Goal: Task Accomplishment & Management: Manage account settings

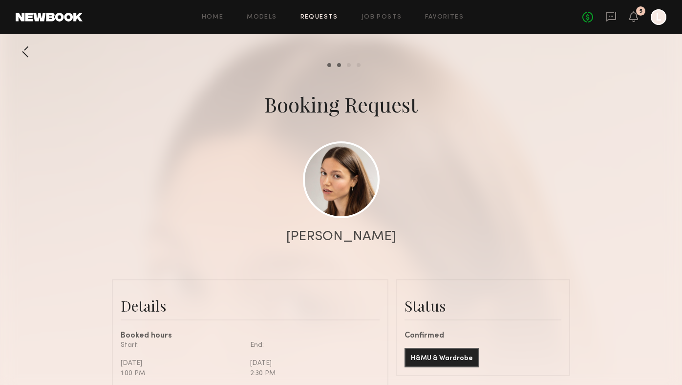
click at [330, 19] on link "Requests" at bounding box center [320, 17] width 38 height 6
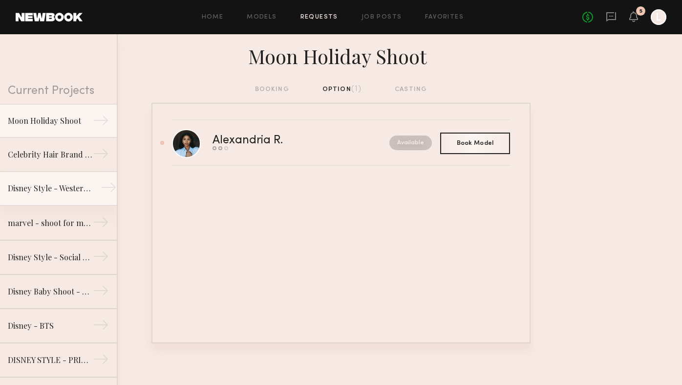
click at [76, 193] on div "Disney Style - Western Shoot" at bounding box center [50, 188] width 85 height 12
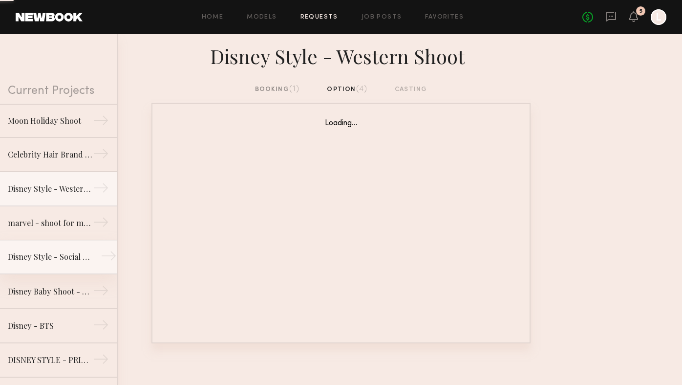
click at [73, 251] on div "Disney Style - Social Shoot" at bounding box center [50, 257] width 85 height 12
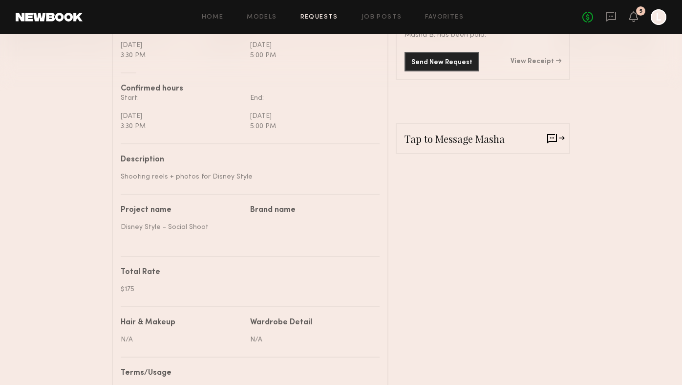
scroll to position [358, 0]
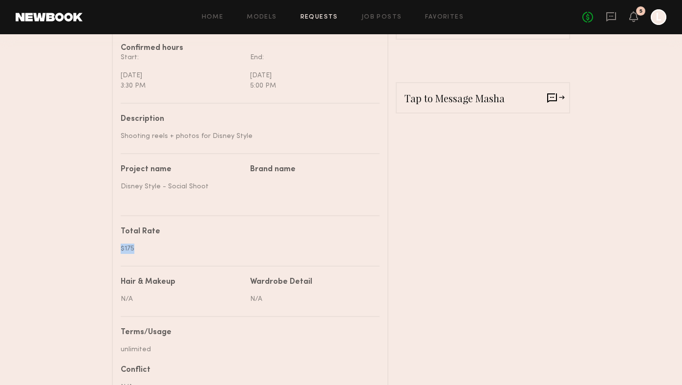
drag, startPoint x: 121, startPoint y: 249, endPoint x: 136, endPoint y: 248, distance: 15.2
click at [136, 248] on div "$175" at bounding box center [247, 248] width 252 height 10
copy div "$175"
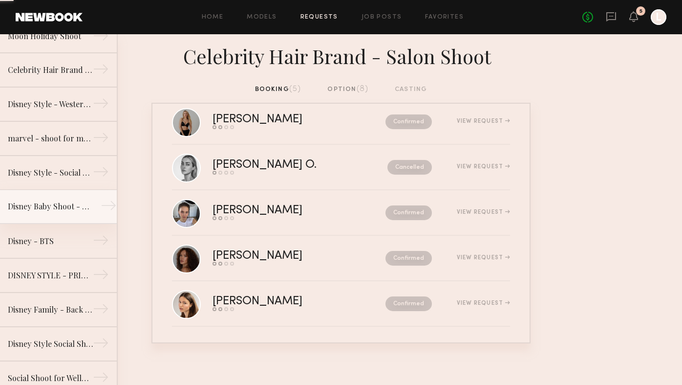
scroll to position [86, 0]
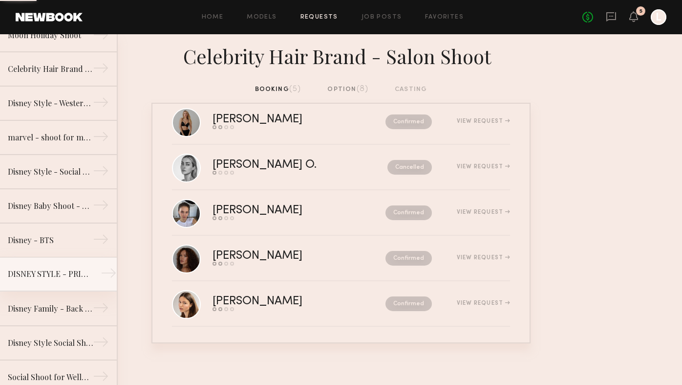
click at [82, 280] on link "DISNEY STYLE - PRINCESS →" at bounding box center [58, 274] width 117 height 34
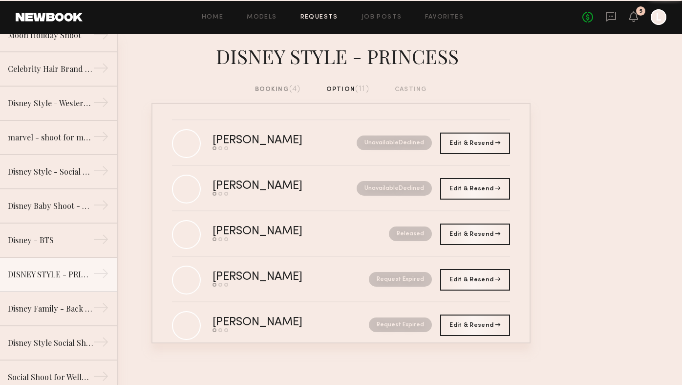
click at [275, 91] on div "booking (4)" at bounding box center [278, 89] width 46 height 11
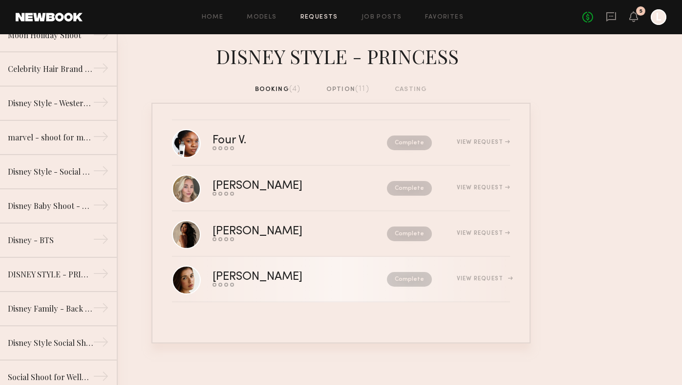
click at [466, 278] on div "View Request" at bounding box center [483, 279] width 53 height 6
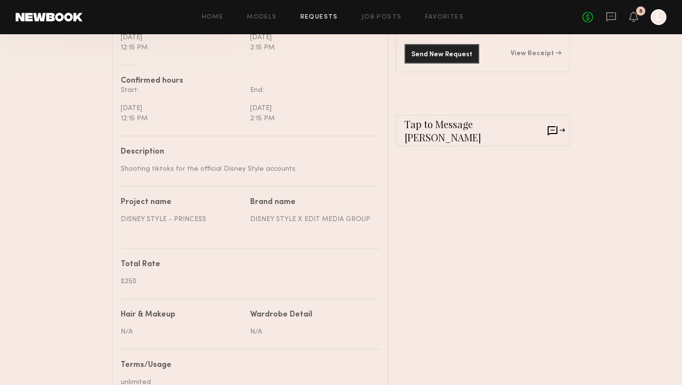
scroll to position [368, 0]
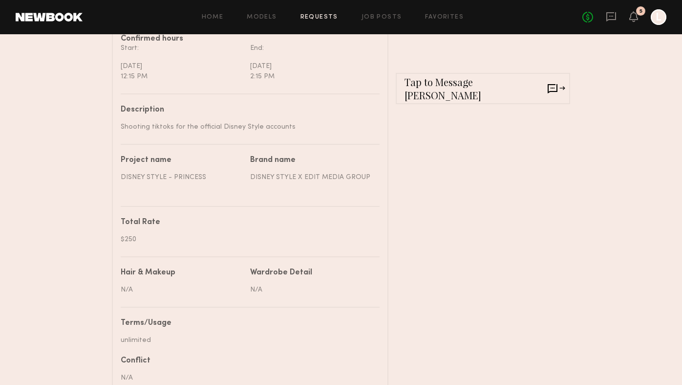
click at [665, 24] on icon "L" at bounding box center [659, 17] width 16 height 16
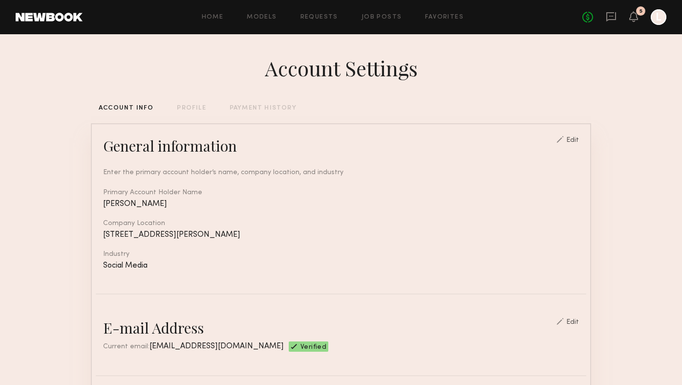
click at [658, 22] on div at bounding box center [659, 17] width 16 height 16
click at [257, 105] on div "PAYMENT HISTORY" at bounding box center [263, 108] width 67 height 6
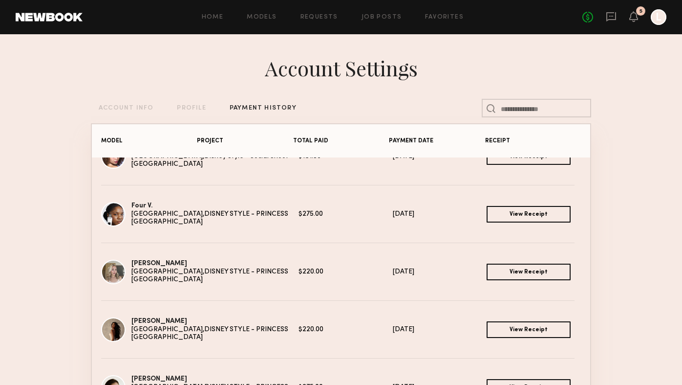
scroll to position [149, 0]
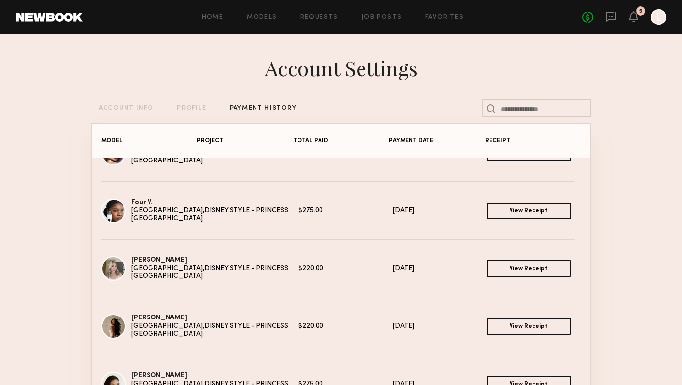
drag, startPoint x: 317, startPoint y: 210, endPoint x: 290, endPoint y: 208, distance: 27.4
click at [289, 208] on div "Four V. Los Angeles, CA DISNEY STYLE - PRINCESS $275.00 08/14/2025 View Receipt…" at bounding box center [341, 210] width 480 height 24
copy div "$275.00"
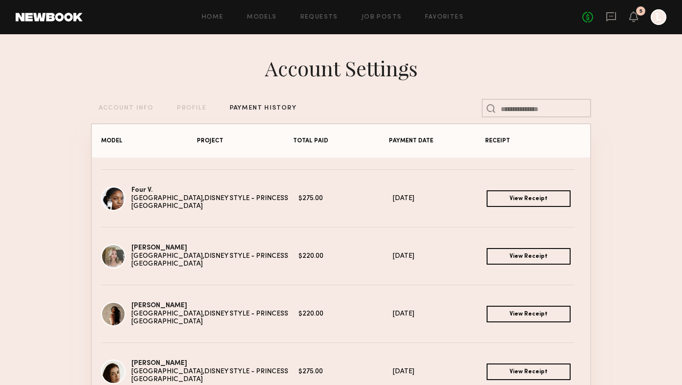
scroll to position [164, 0]
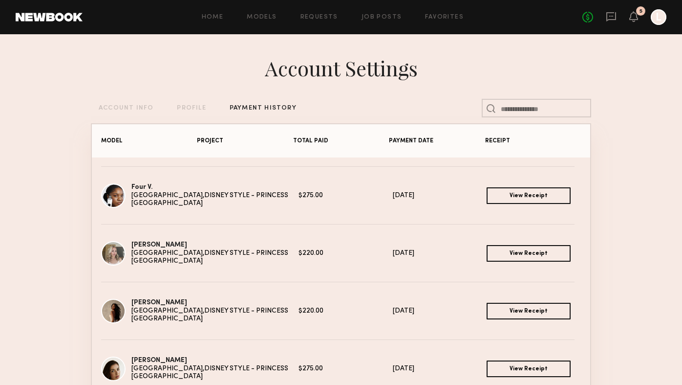
drag, startPoint x: 319, startPoint y: 248, endPoint x: 294, endPoint y: 248, distance: 25.4
click at [294, 248] on div "Kateryna O. Los Angeles, CA DISNEY STYLE - PRINCESS $220.00 08/14/2025 View Rec…" at bounding box center [341, 253] width 480 height 24
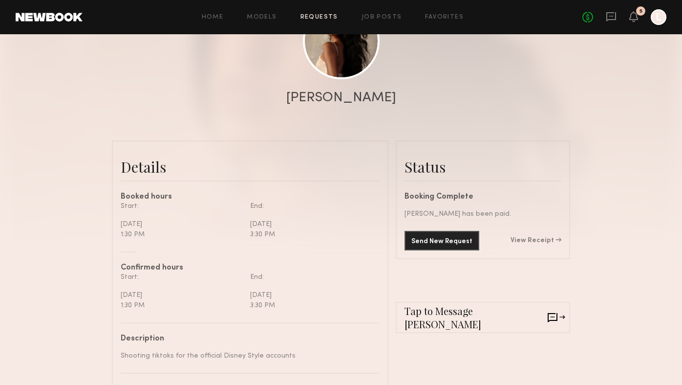
scroll to position [140, 0]
